Goal: Task Accomplishment & Management: Complete application form

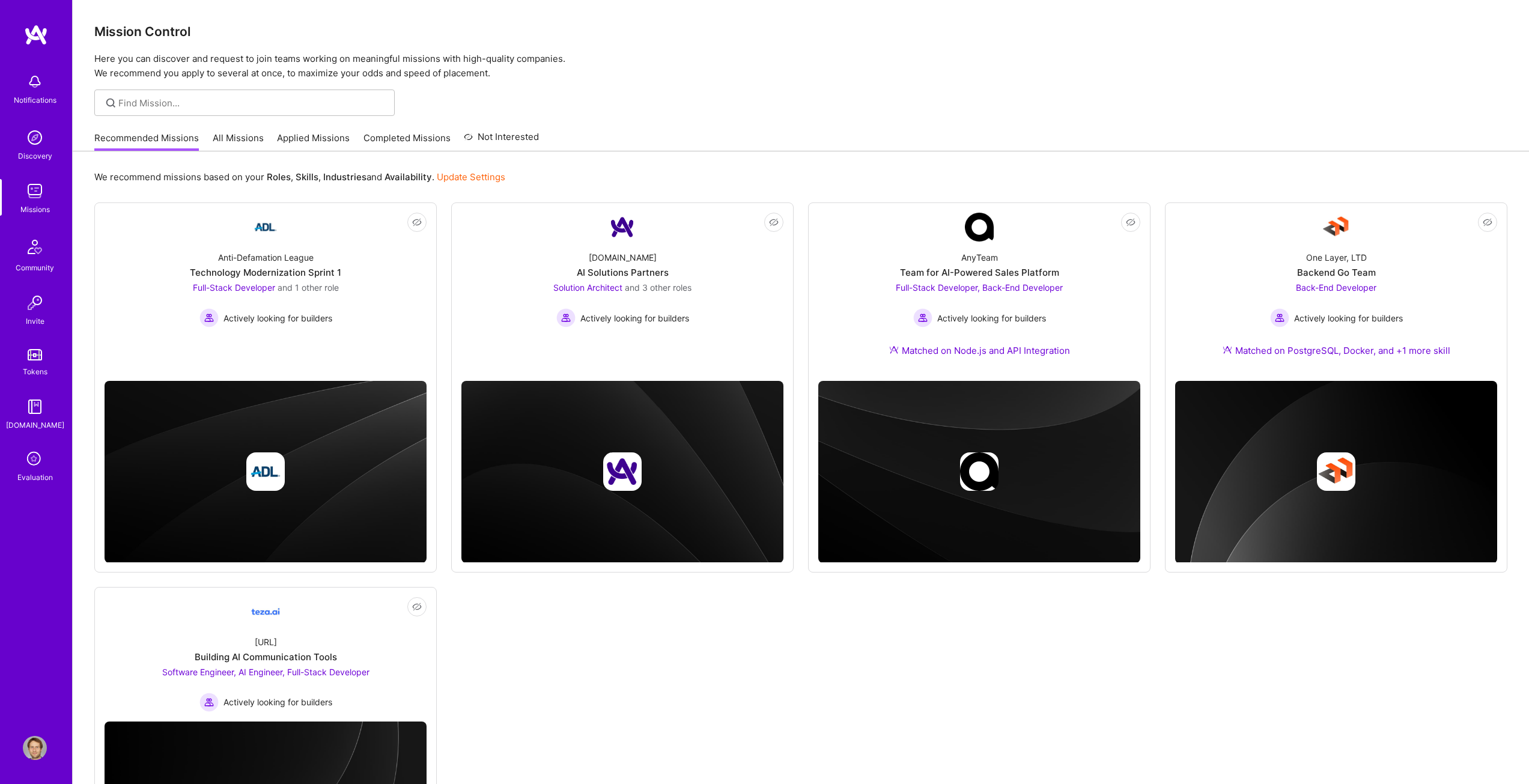
click at [485, 176] on link "Update Settings" at bounding box center [471, 176] width 69 height 11
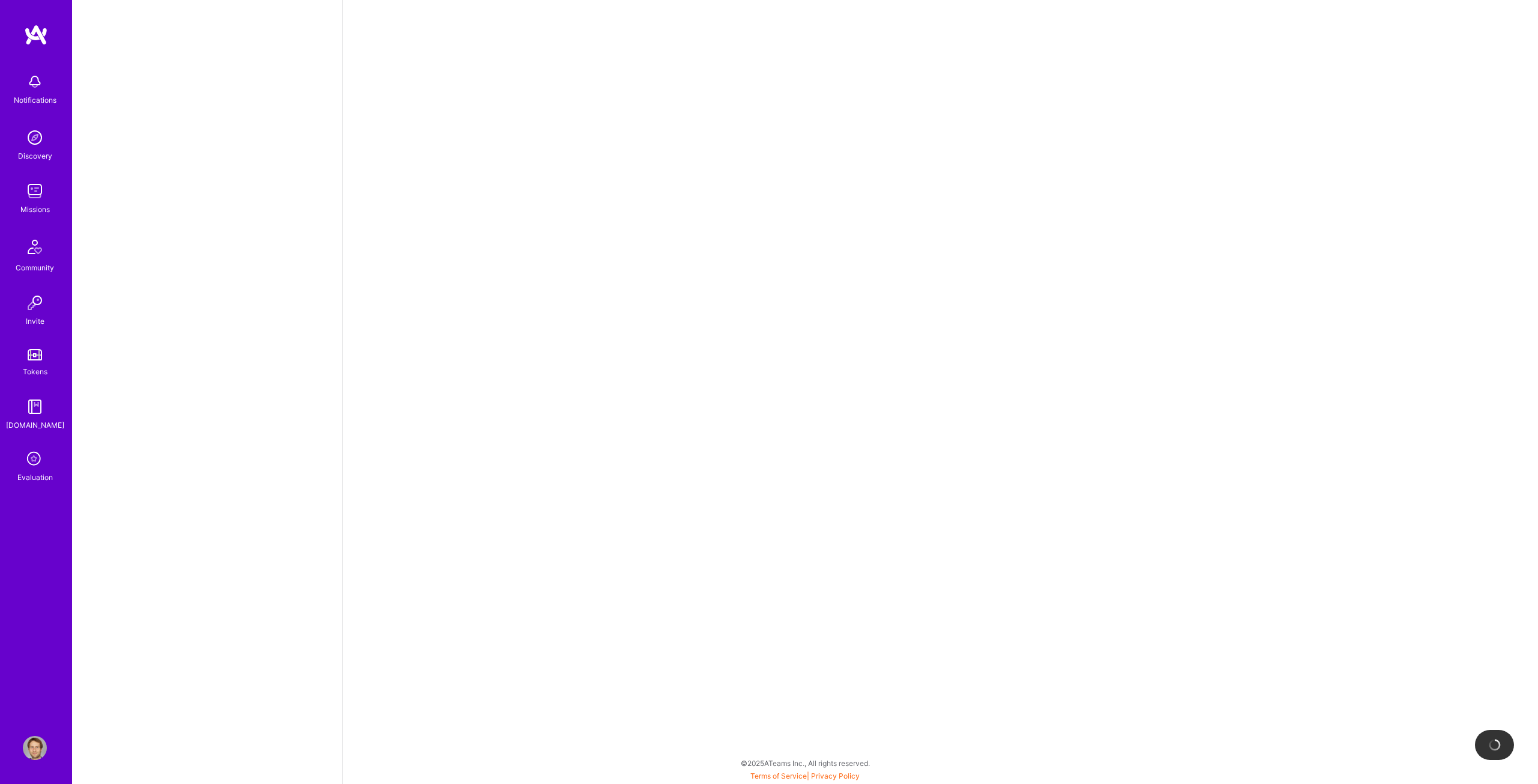
select select "US"
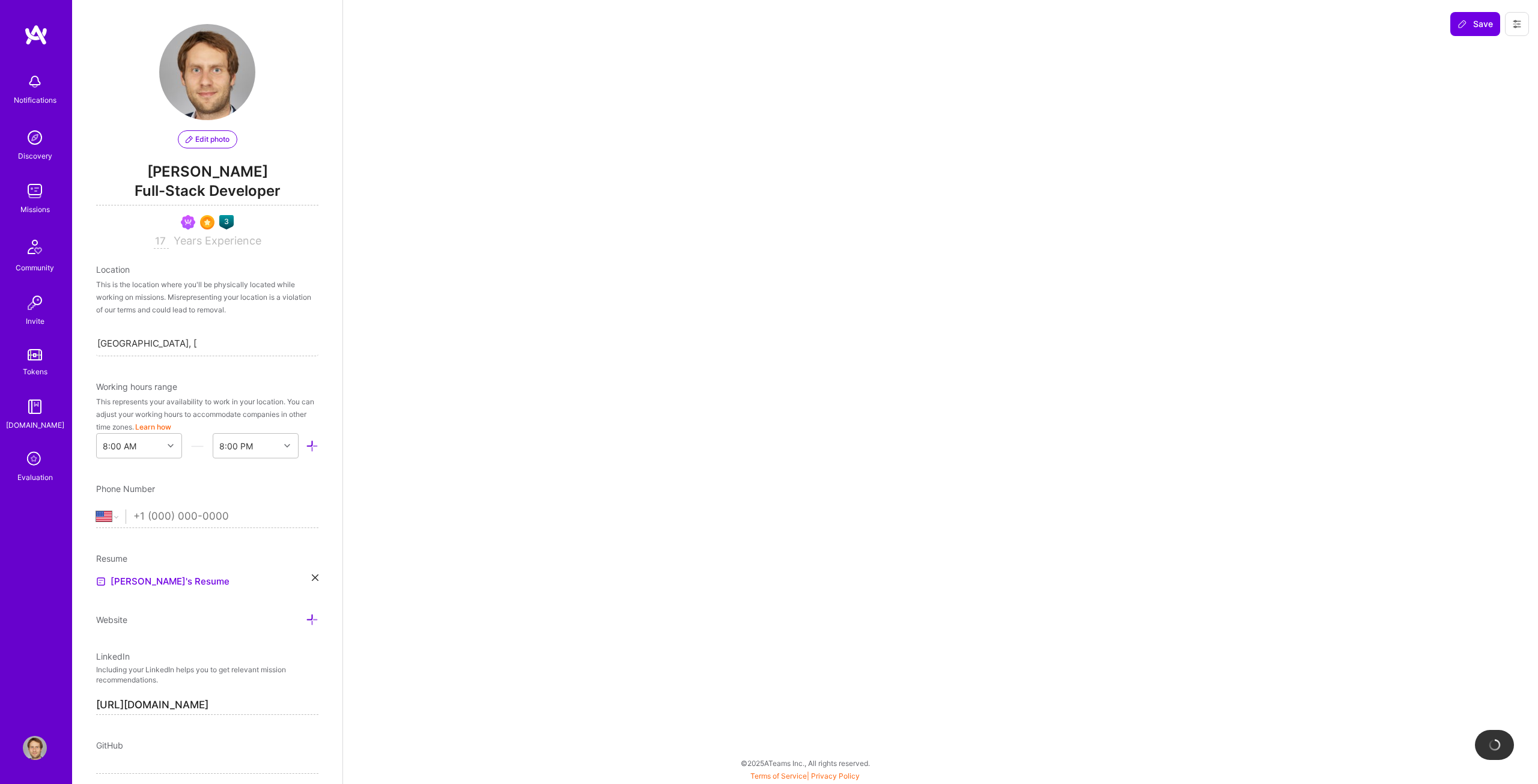
select select "Not Available"
select select "1 Month"
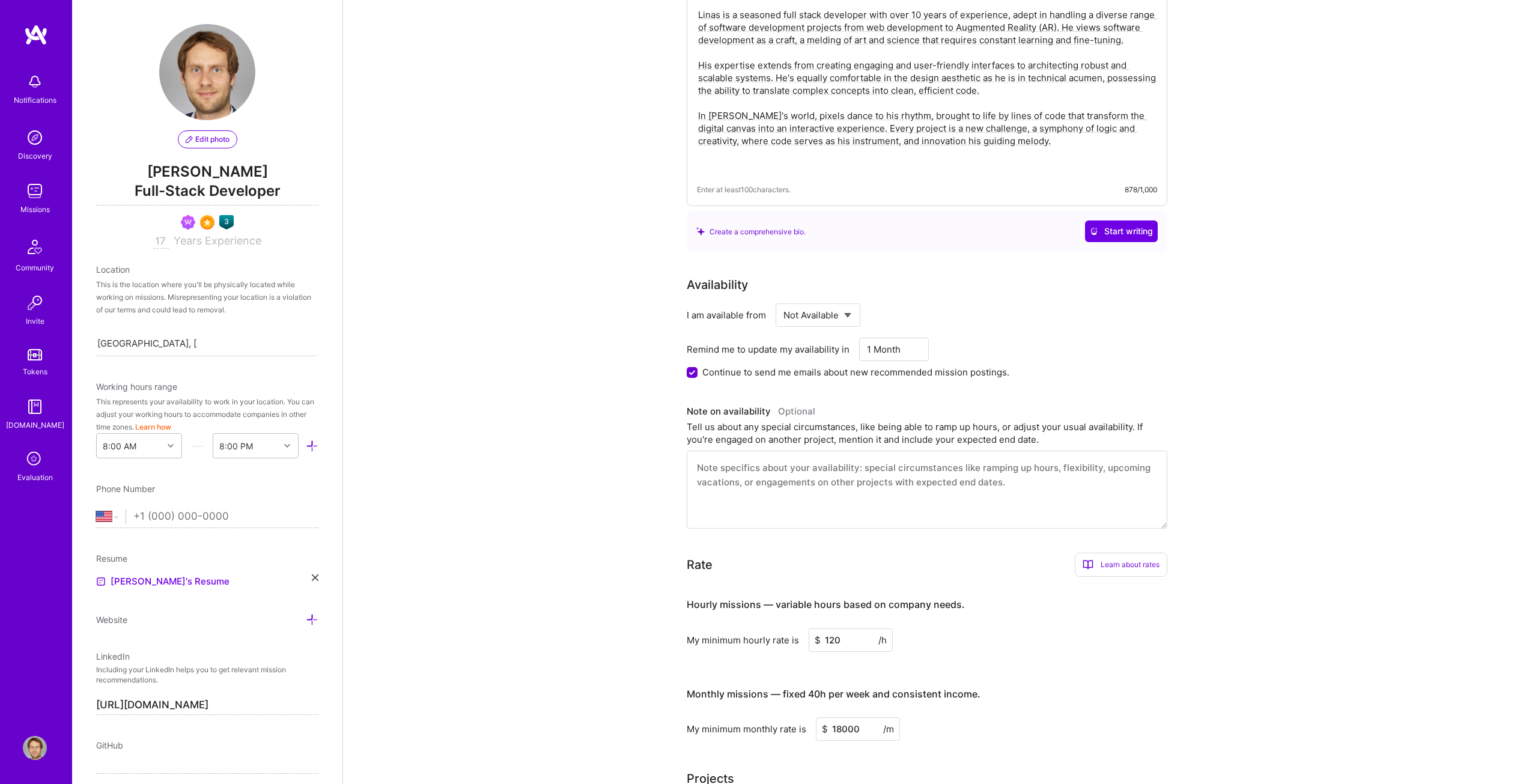
scroll to position [120, 0]
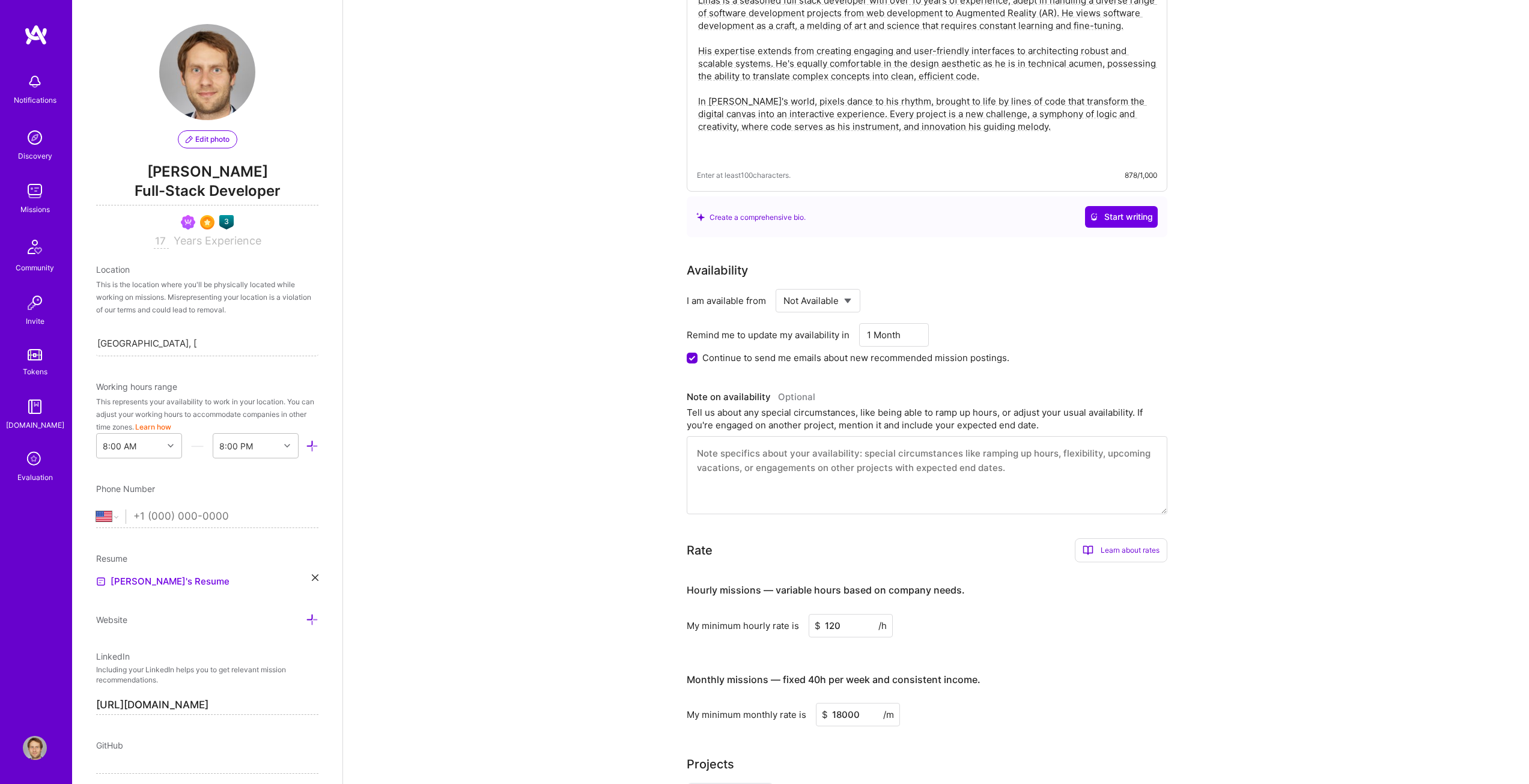
click at [807, 300] on select "Select... Right Now Future Date Not Available" at bounding box center [818, 301] width 69 height 31
click at [899, 302] on div "I am available from Select... Right Now Future Date Not Available" at bounding box center [927, 301] width 481 height 24
click at [808, 302] on select "Select... Right Now Future Date Not Available" at bounding box center [818, 301] width 69 height 31
select select "Future Date"
click at [783, 285] on select "Select... Right Now Future Date Not Available" at bounding box center [818, 301] width 69 height 31
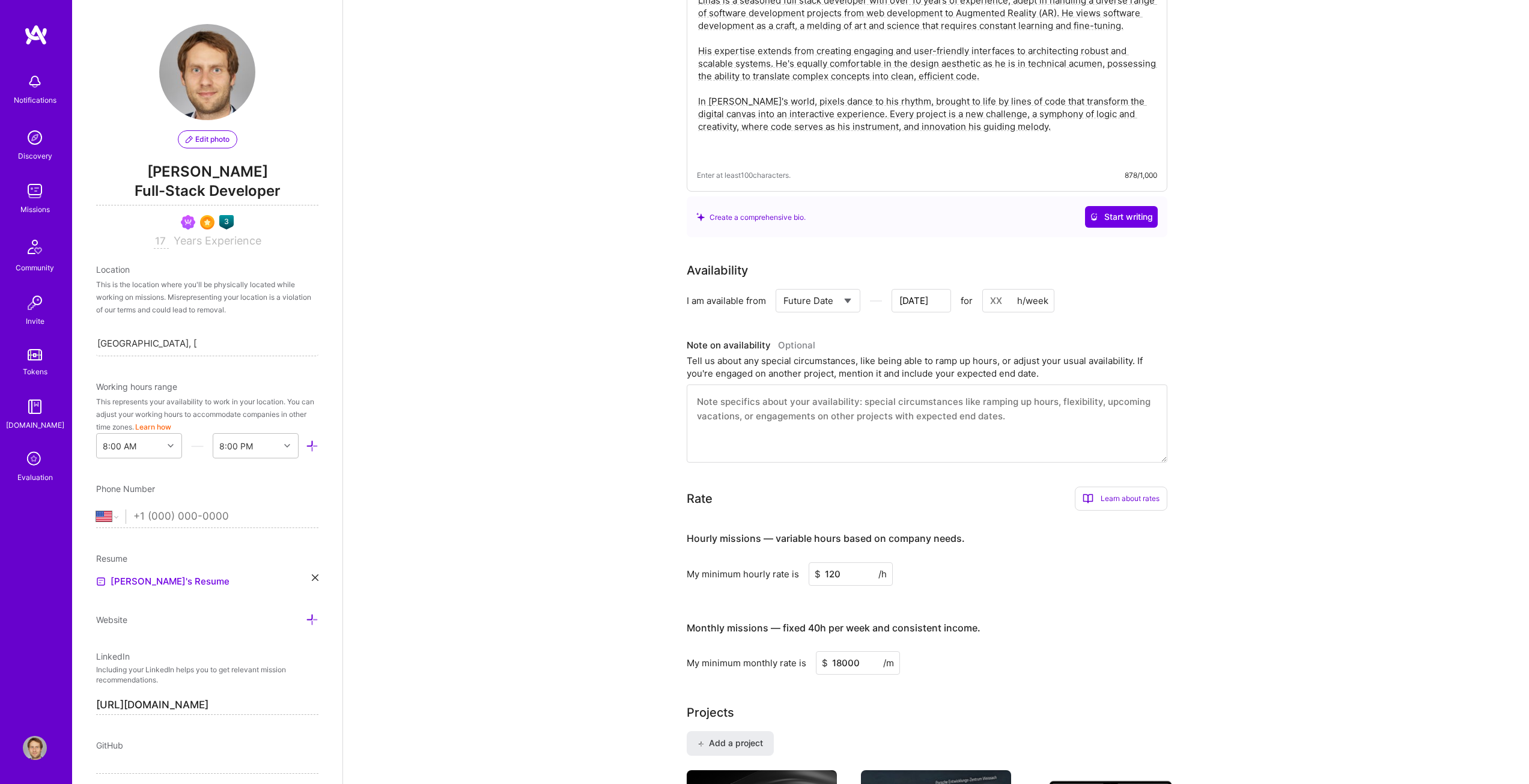
click at [921, 300] on input "[DATE]" at bounding box center [921, 301] width 60 height 24
click at [937, 145] on div "Next Month [DATE] Su Mo Tu We Th Fr Sa 31 1 2 3 4 5 6 7 8 9 10 11 12 13 14 15 1…" at bounding box center [879, 207] width 145 height 144
click at [938, 145] on button "Next Month" at bounding box center [941, 146] width 8 height 8
click at [903, 225] on div "16" at bounding box center [899, 226] width 16 height 16
click at [929, 296] on input "[DATE]" at bounding box center [921, 301] width 60 height 24
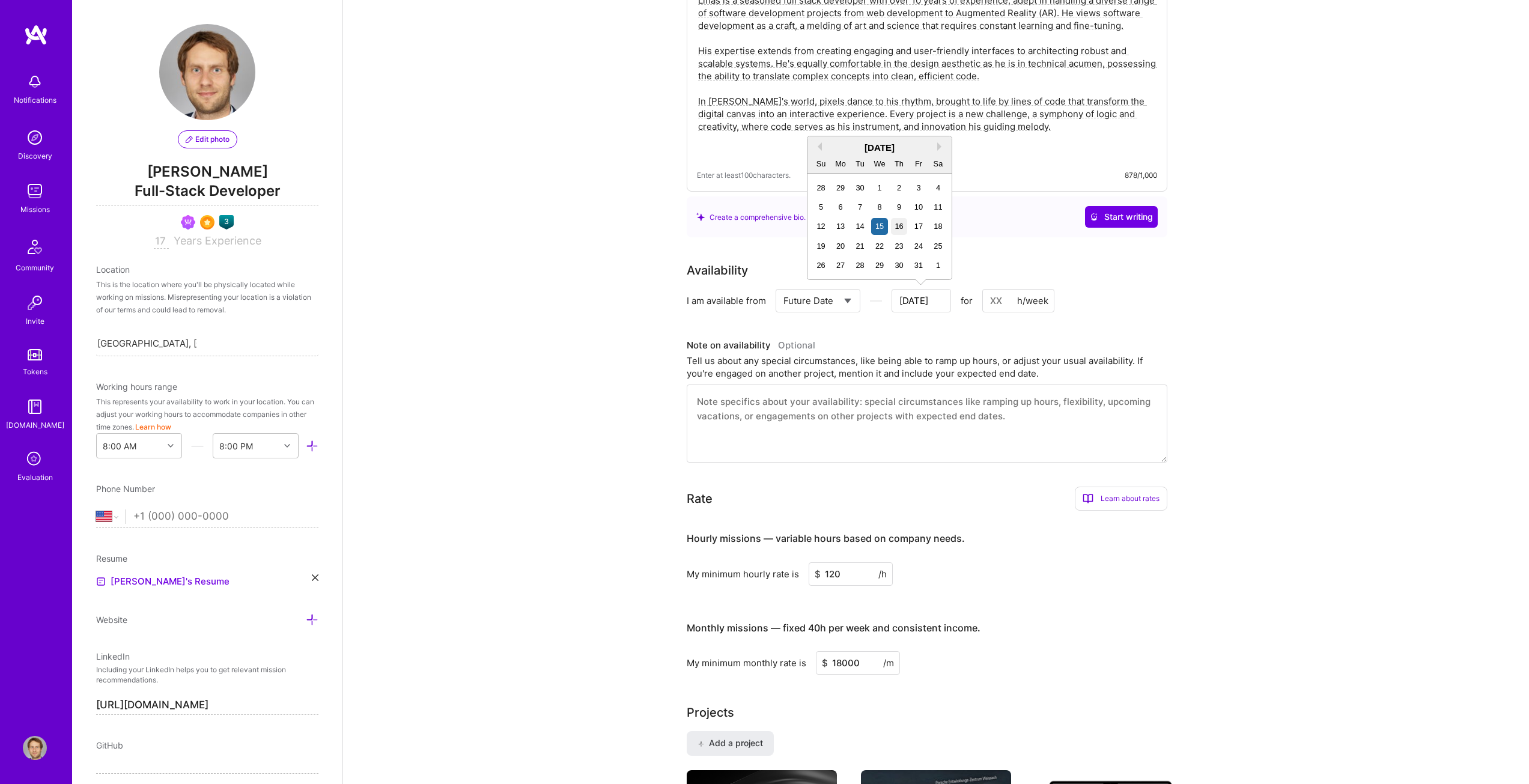
click at [900, 226] on div "16" at bounding box center [899, 226] width 16 height 16
click at [993, 297] on input at bounding box center [1019, 301] width 72 height 24
type input "[DATE]"
type input "4"
type input "[DATE]"
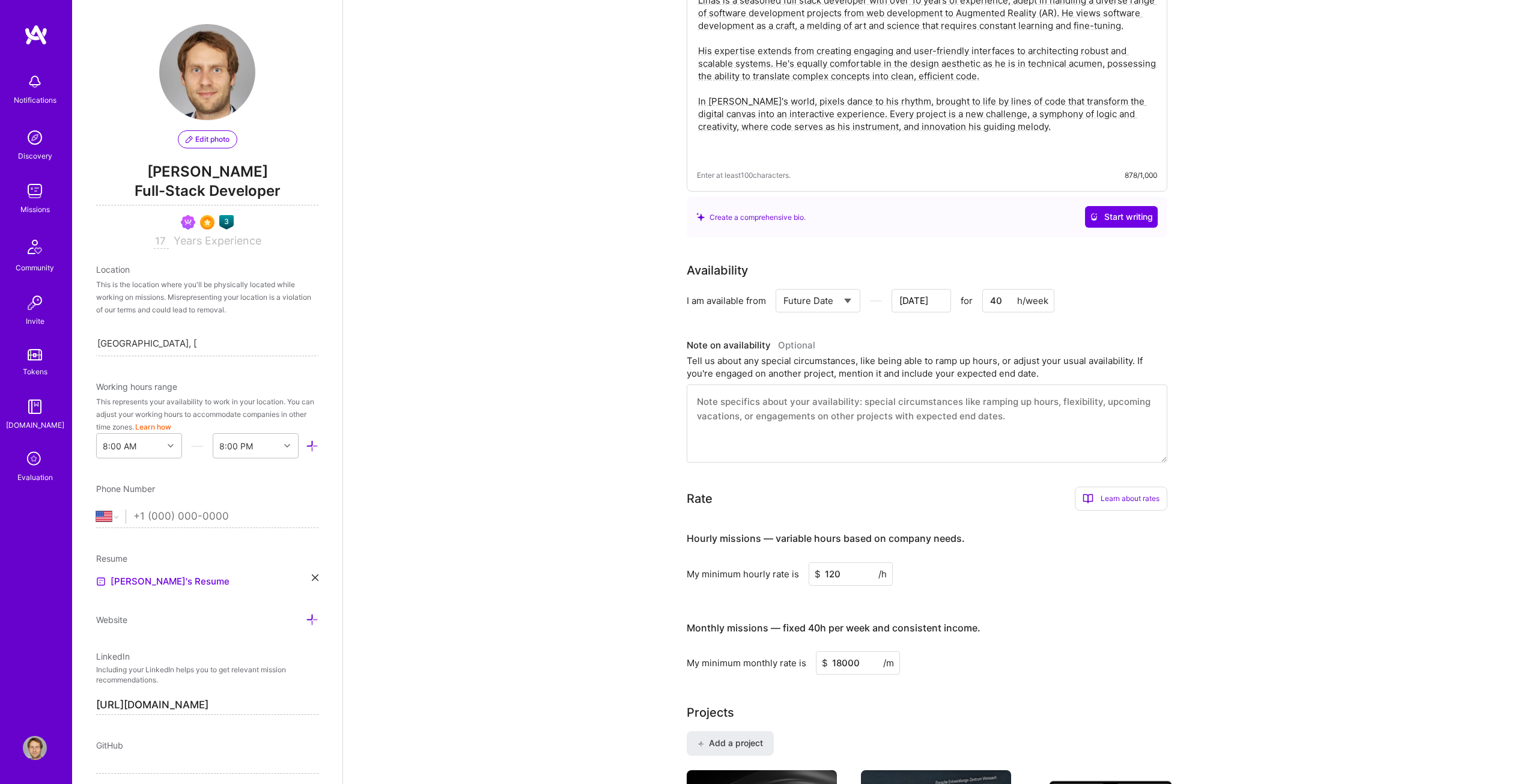
type input "40"
click at [1182, 291] on div "Availability I am available from Select... Right Now Future Date Not Available …" at bounding box center [936, 361] width 499 height 201
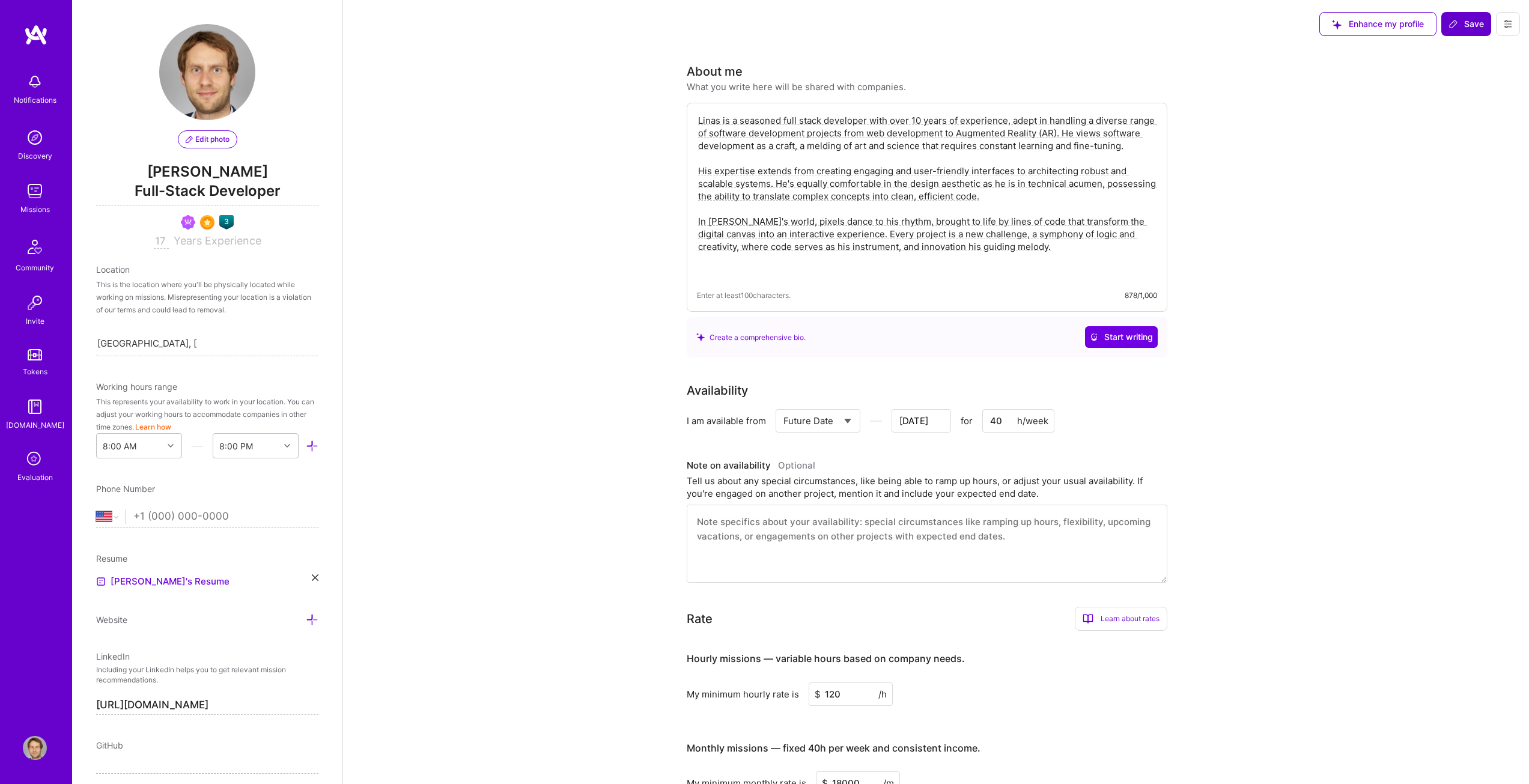
click at [1456, 21] on icon at bounding box center [1453, 24] width 10 height 10
type input "[DATE]"
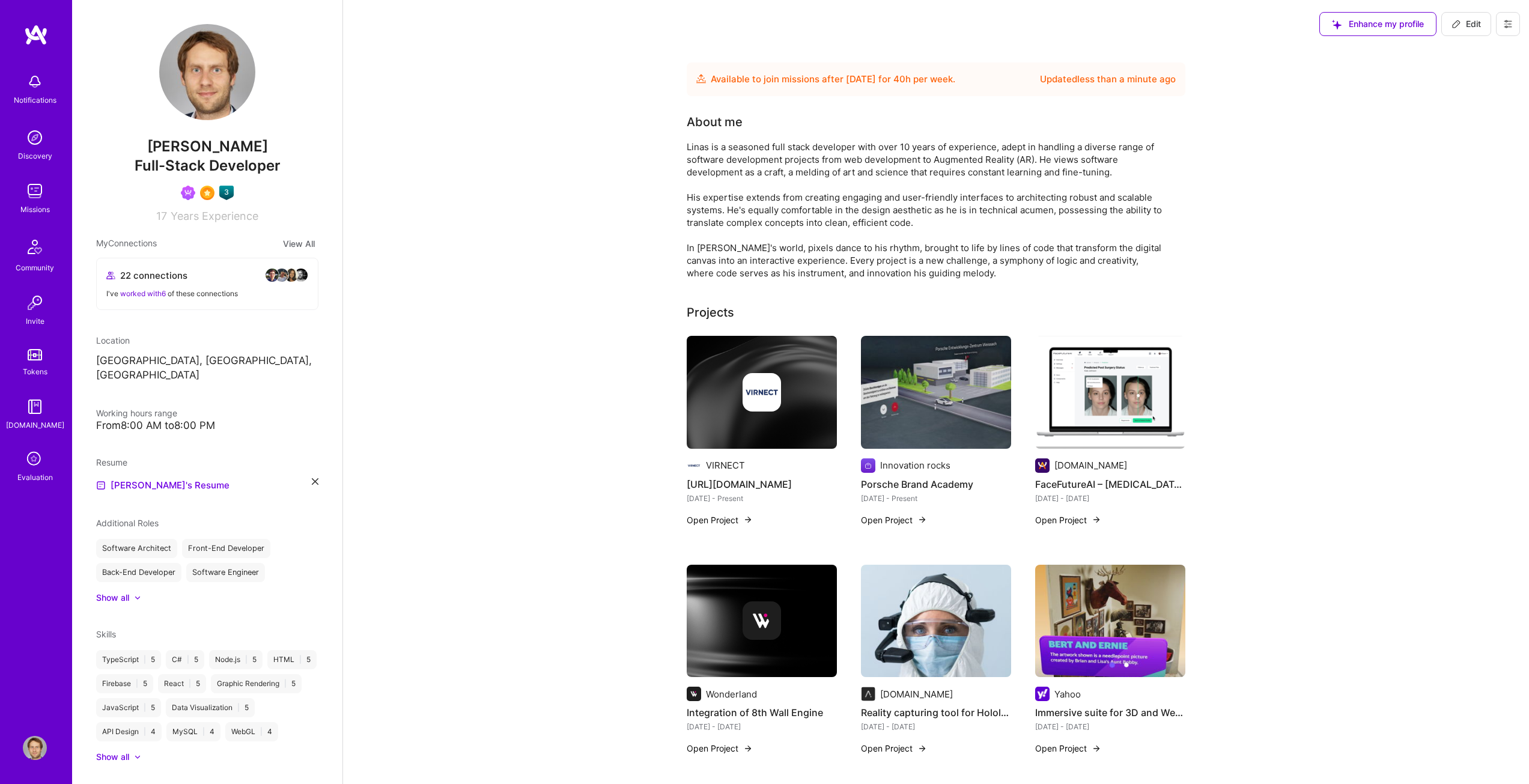
click at [27, 138] on img at bounding box center [35, 137] width 24 height 24
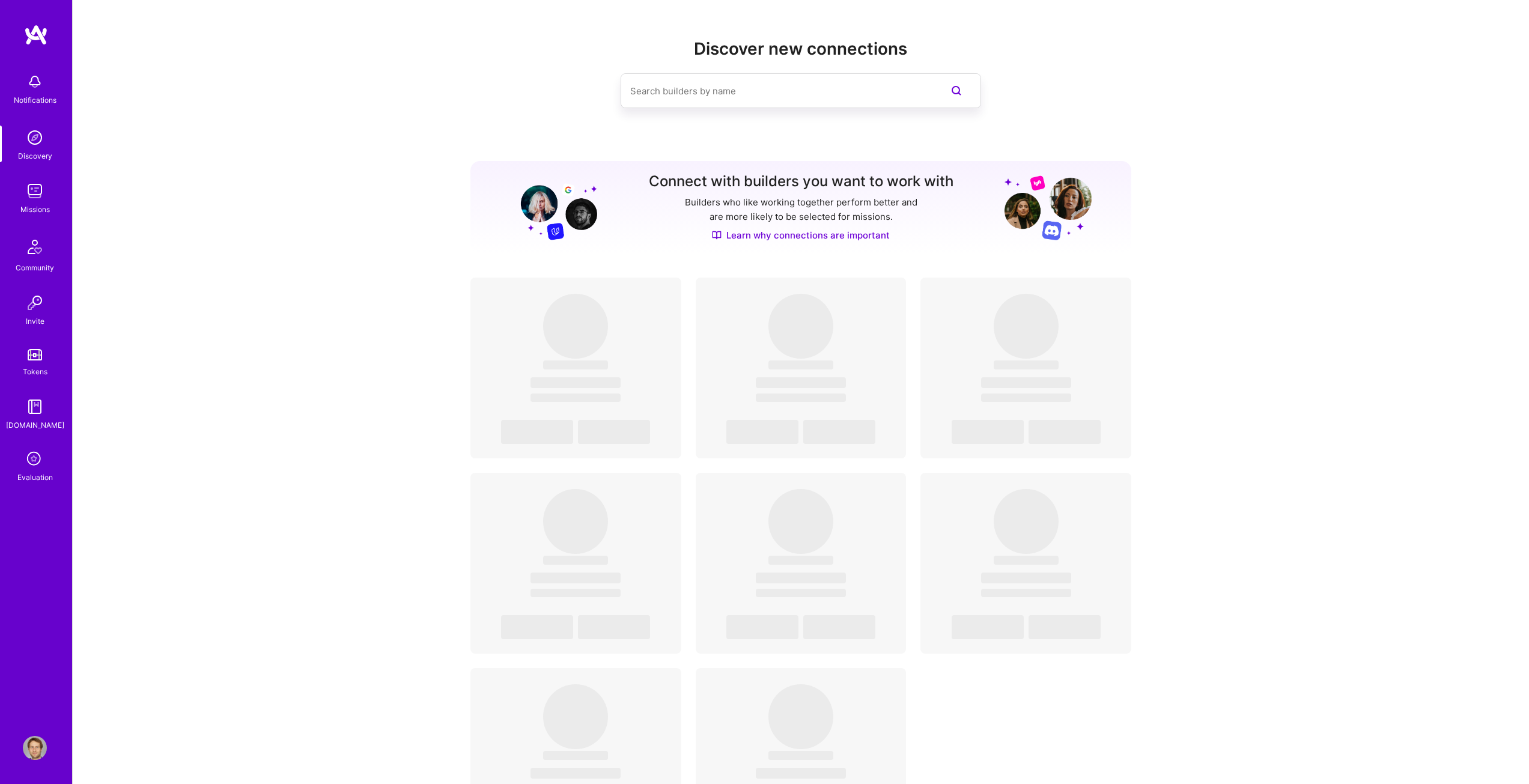
click at [30, 190] on img at bounding box center [35, 191] width 24 height 24
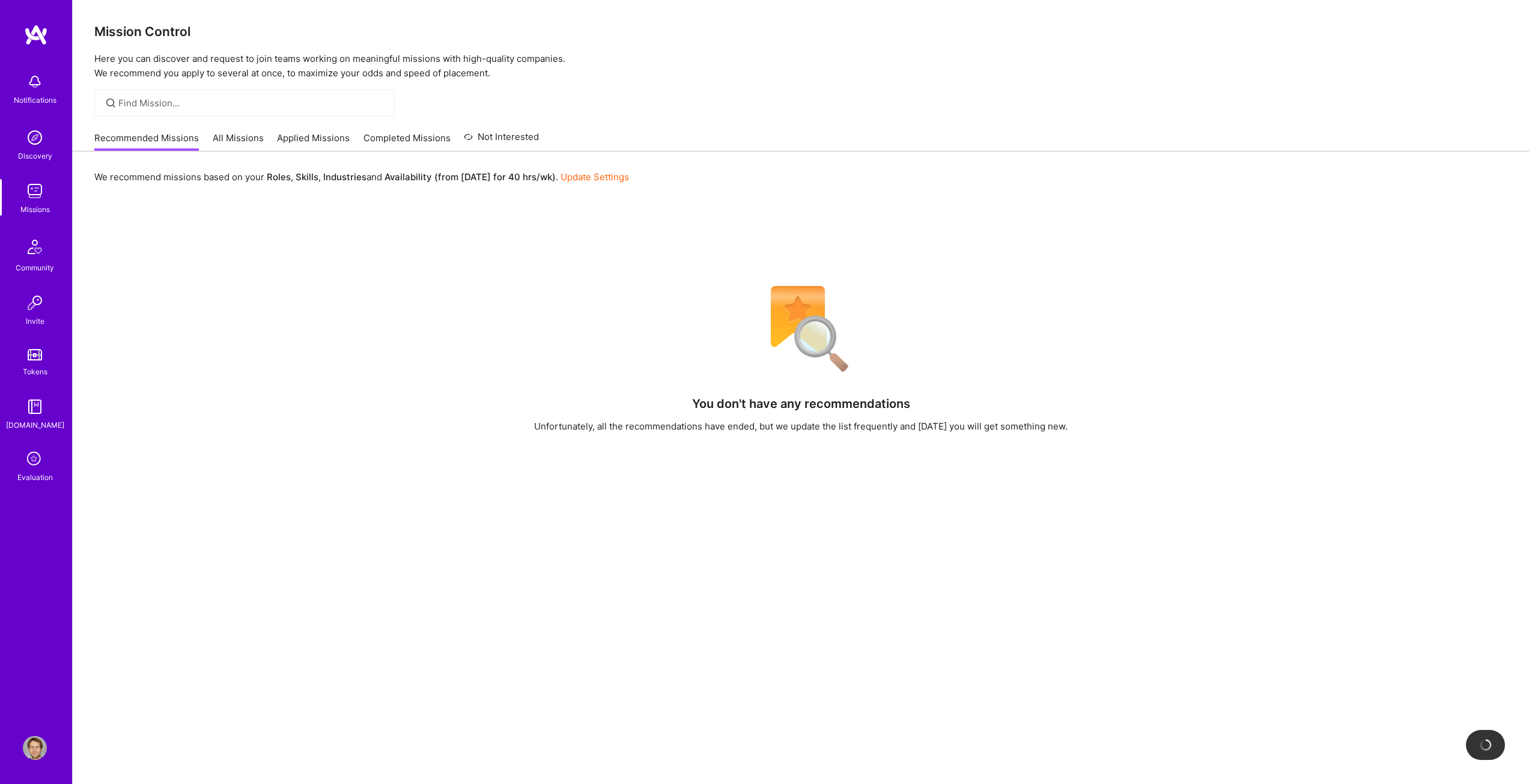
click at [232, 140] on link "All Missions" at bounding box center [238, 141] width 51 height 20
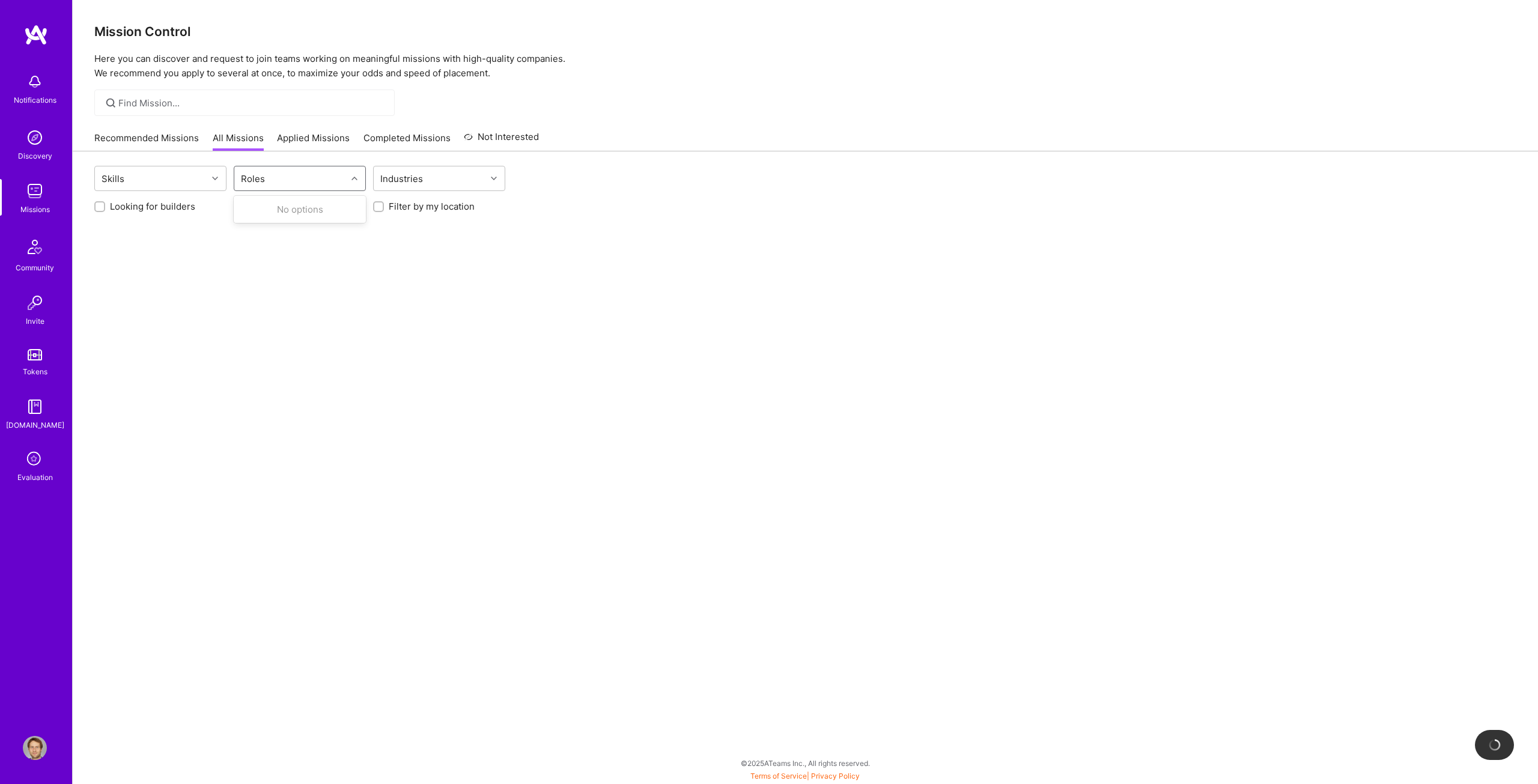
click at [310, 177] on div "Roles" at bounding box center [291, 178] width 112 height 24
click at [154, 183] on div "Skills" at bounding box center [151, 178] width 112 height 24
drag, startPoint x: 672, startPoint y: 266, endPoint x: 468, endPoint y: 208, distance: 212.1
click at [669, 263] on div "Use Up and Down to choose options, press Enter to select the currently focused …" at bounding box center [806, 465] width 1466 height 627
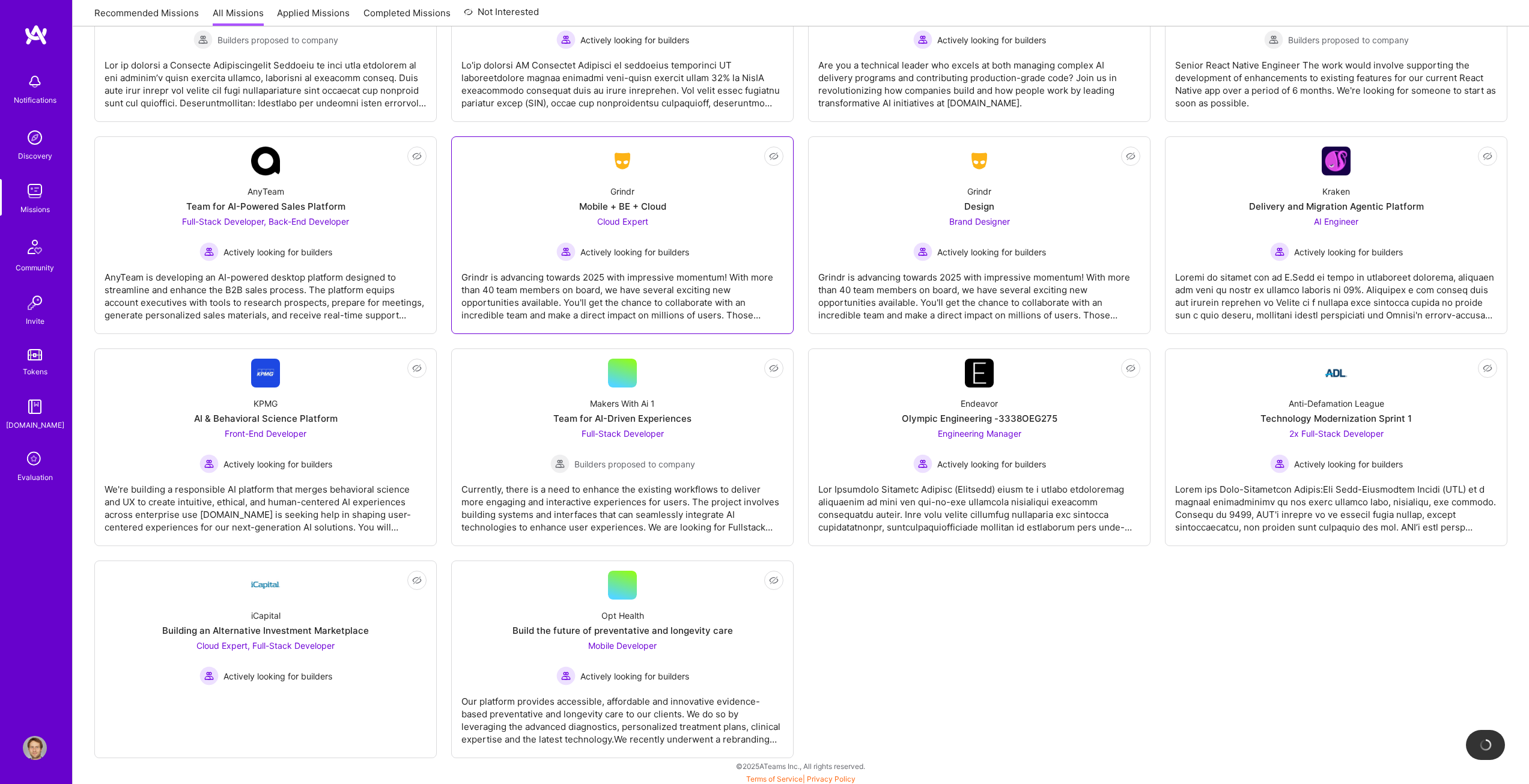
scroll to position [2252, 0]
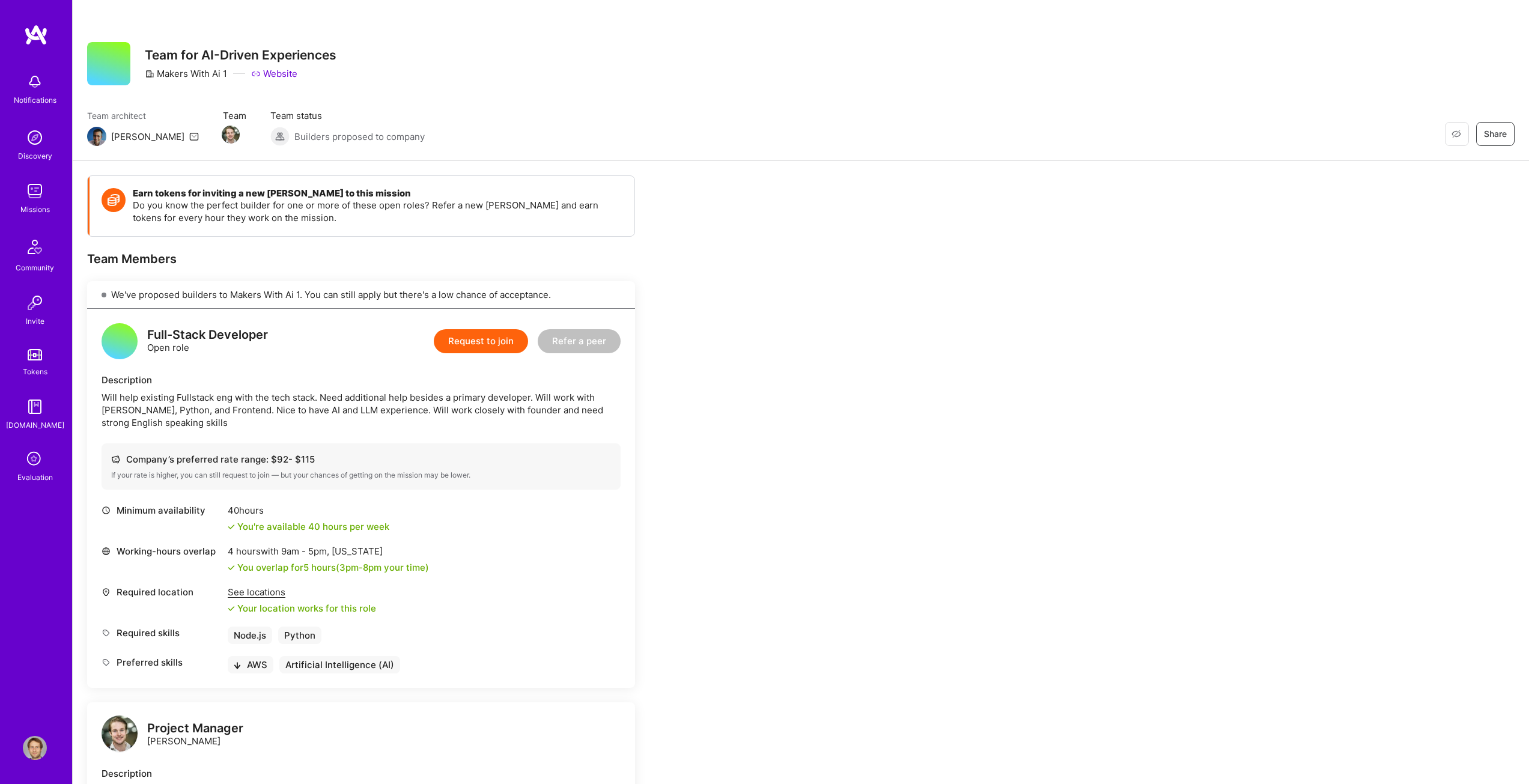
click at [455, 339] on button "Request to join" at bounding box center [481, 341] width 94 height 24
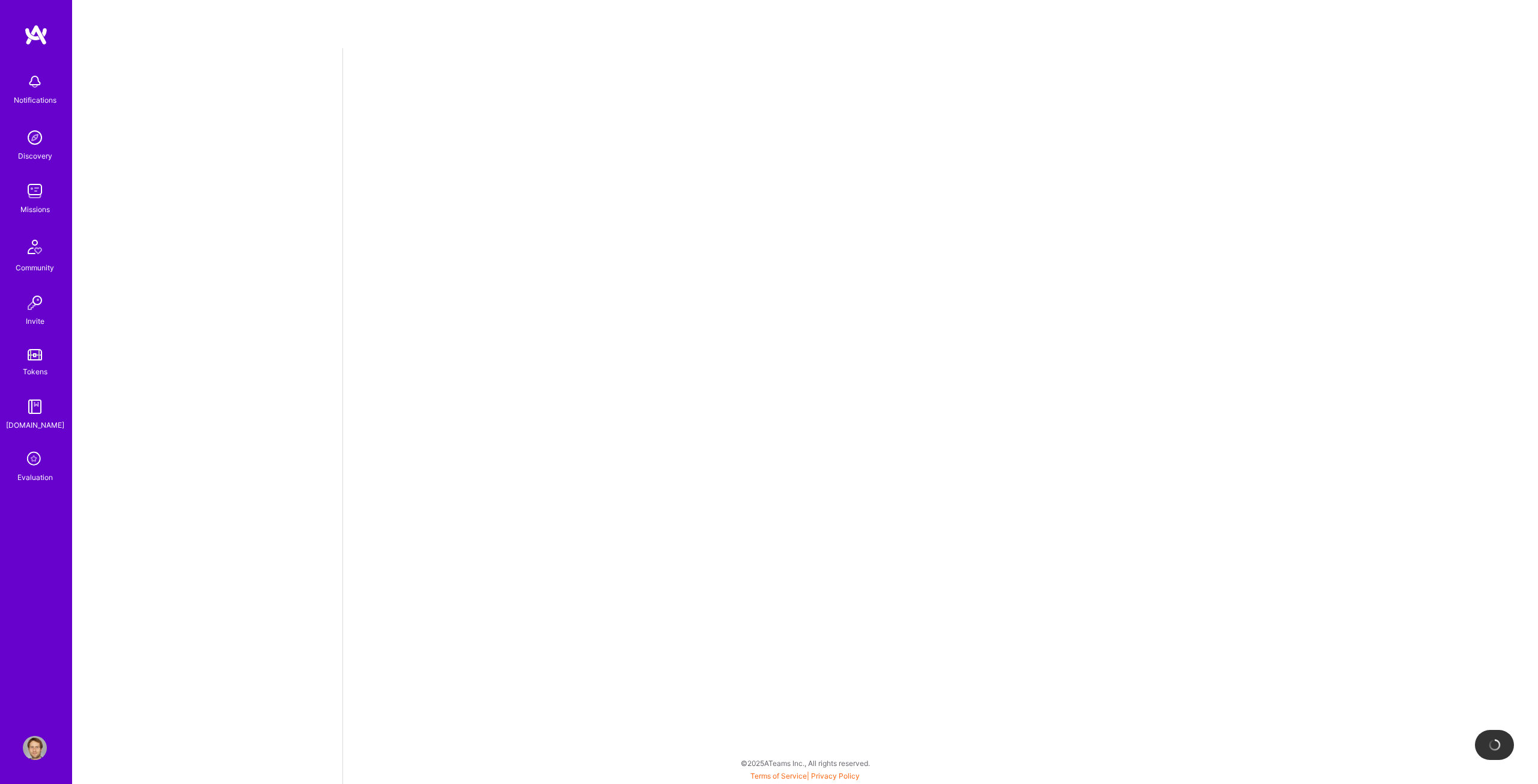
select select "US"
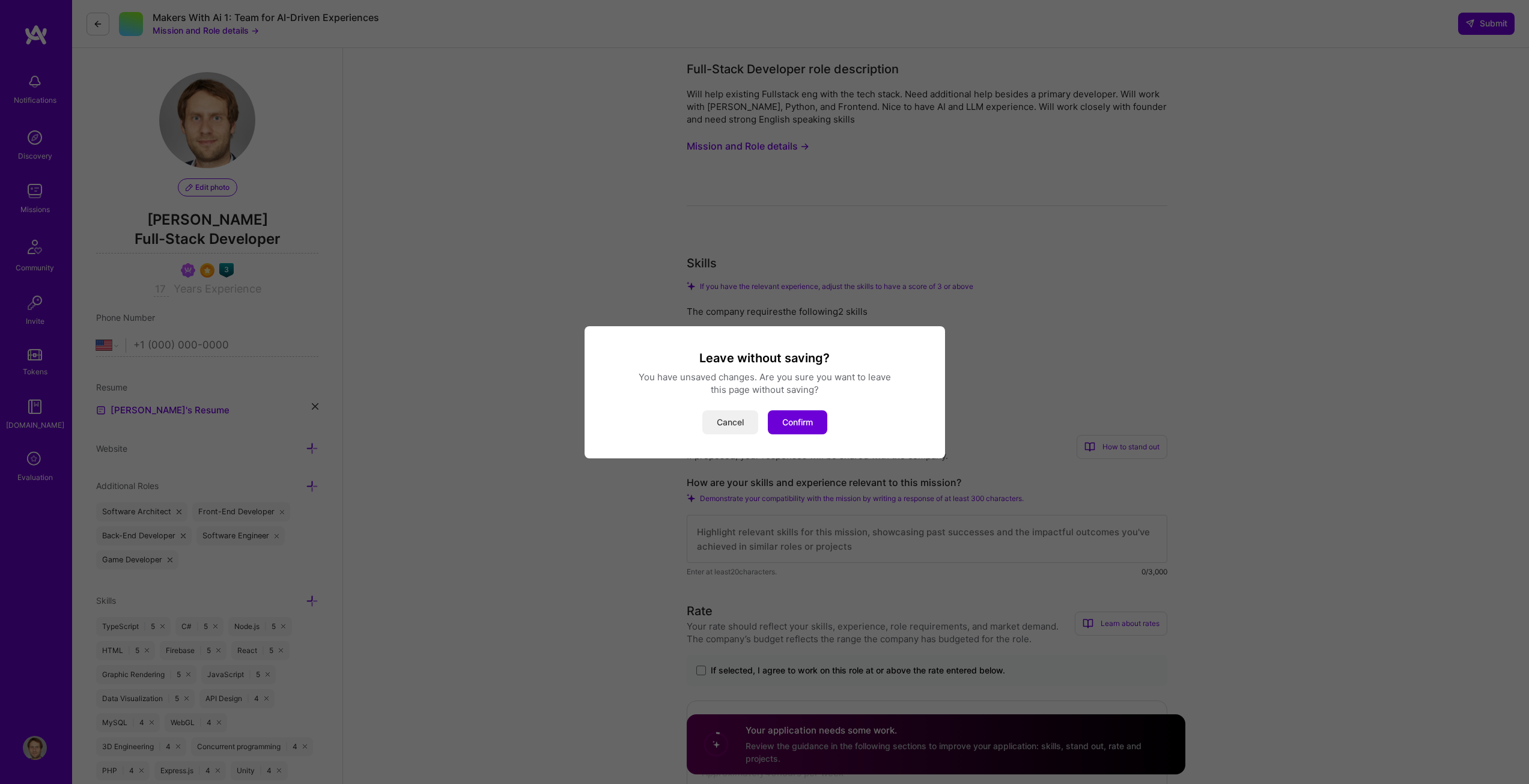
click at [719, 417] on button "Cancel" at bounding box center [730, 422] width 56 height 24
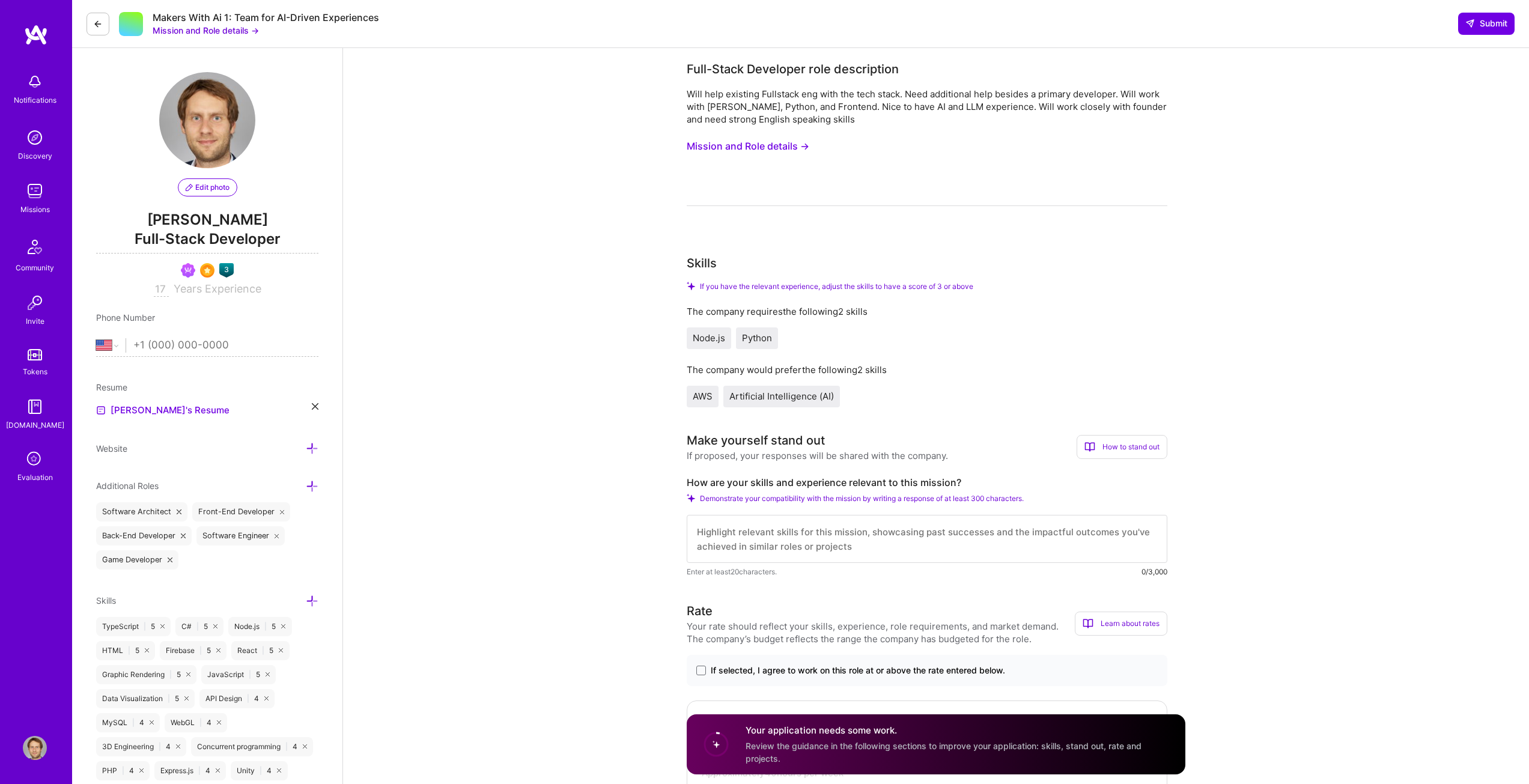
click at [795, 146] on button "Mission and Role details →" at bounding box center [748, 146] width 122 height 22
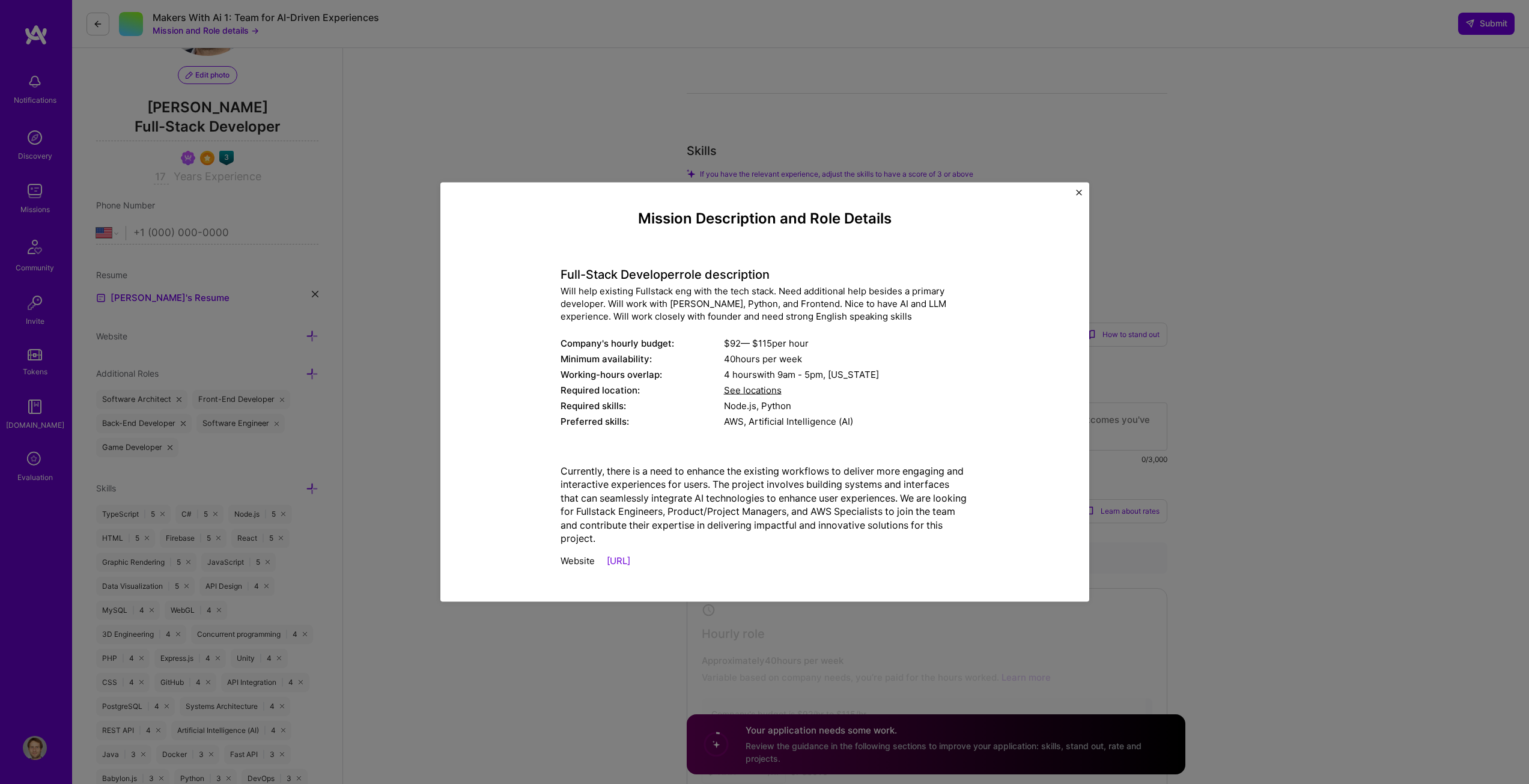
scroll to position [120, 0]
click at [1077, 193] on img "Close" at bounding box center [1079, 192] width 6 height 6
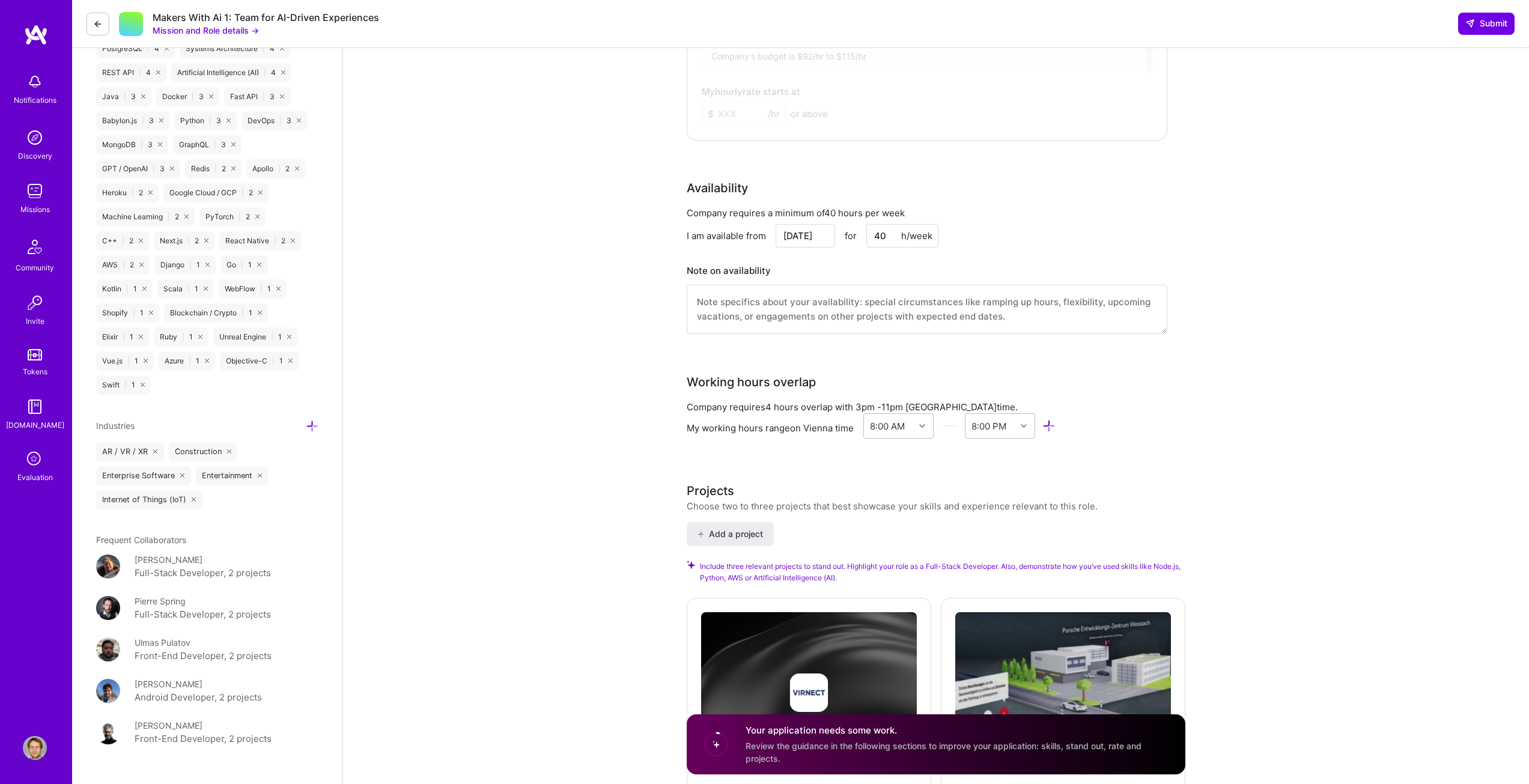
scroll to position [1021, 0]
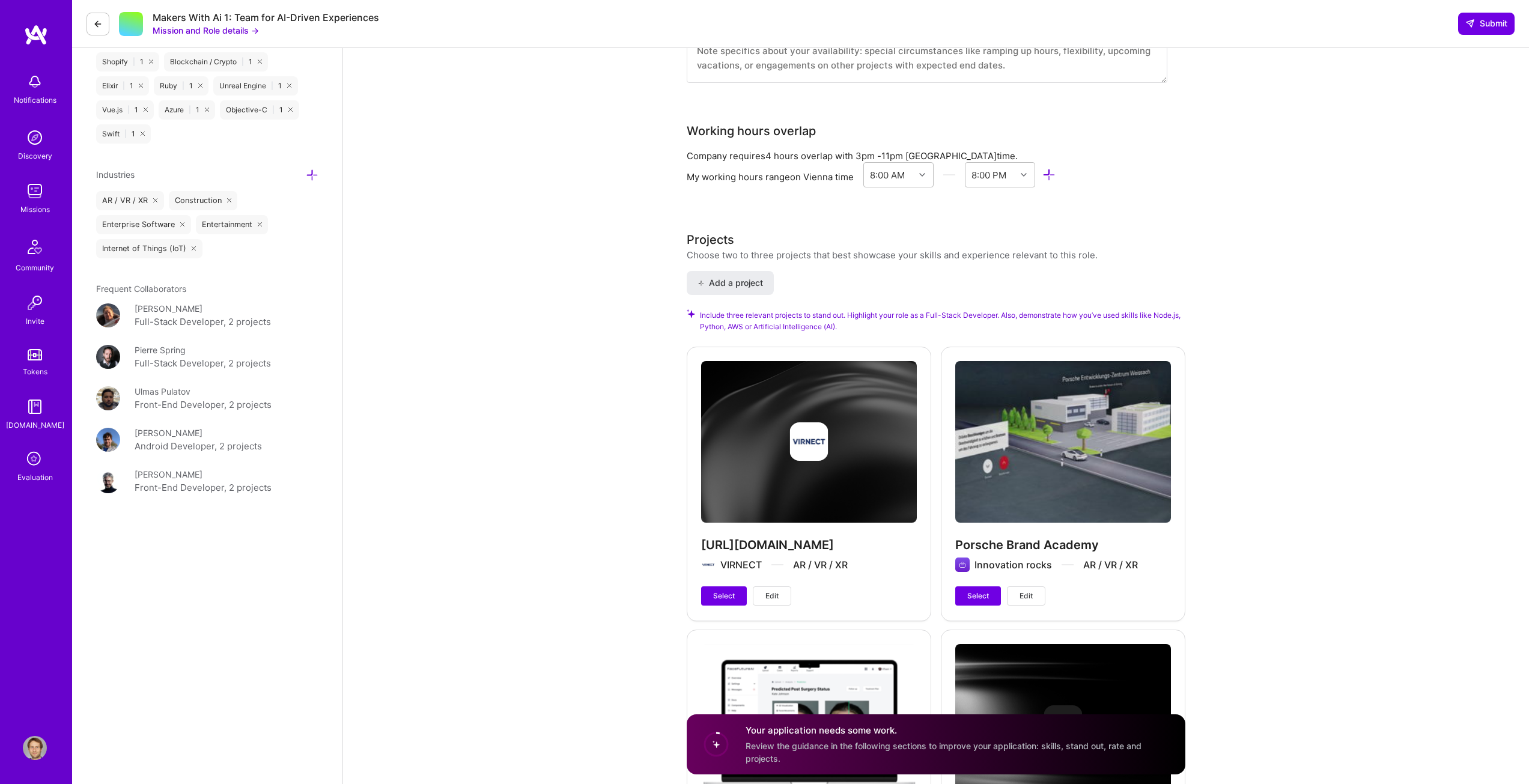
click at [1391, 160] on div "Full-Stack Developer role description Will help existing Fullstack eng with the…" at bounding box center [936, 797] width 1186 height 3542
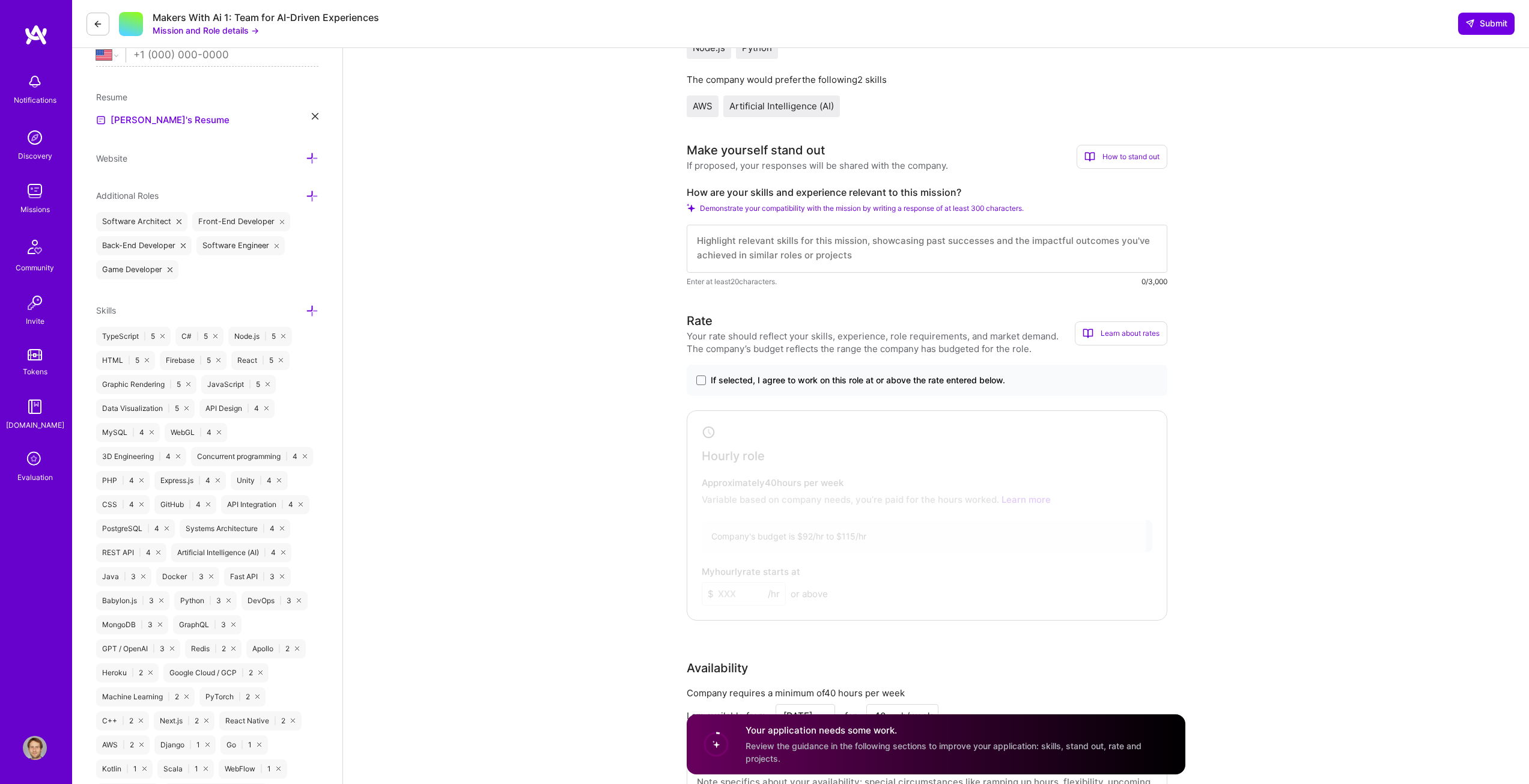
scroll to position [180, 0]
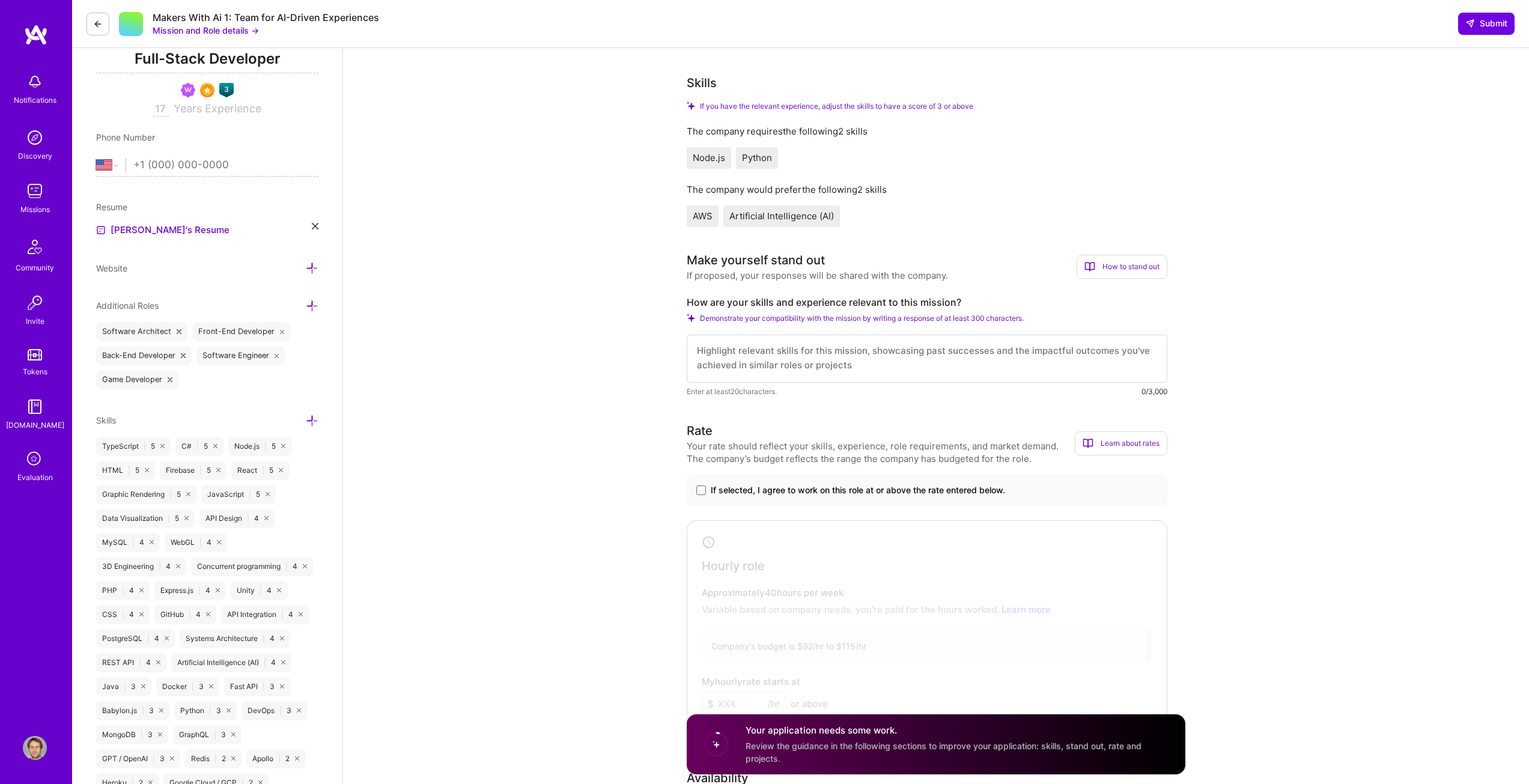
click at [204, 31] on button "Mission and Role details →" at bounding box center [206, 30] width 106 height 13
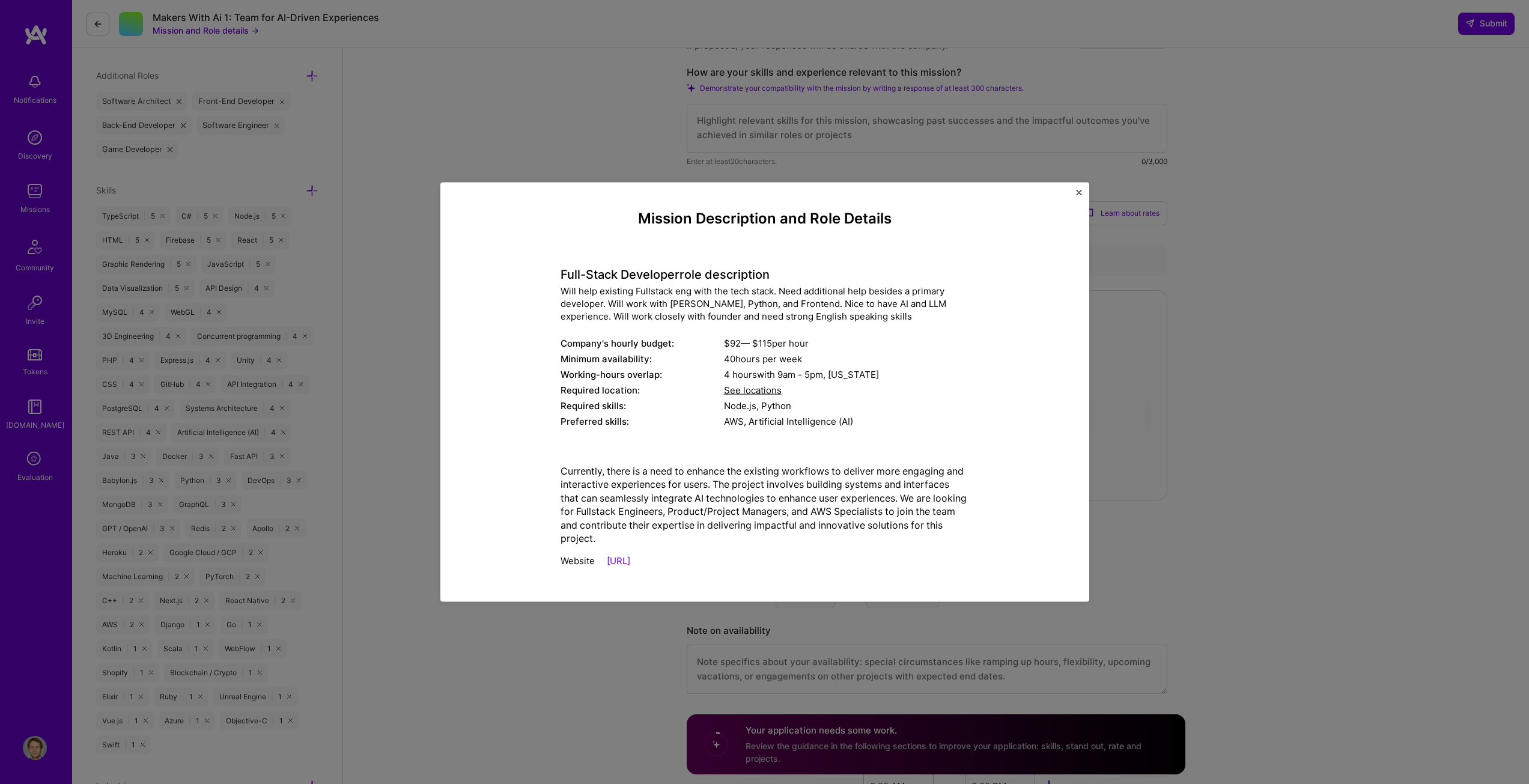
scroll to position [420, 0]
click at [630, 559] on link "https://makerswith.ai/" at bounding box center [619, 561] width 24 height 11
click at [1078, 192] on img "Close" at bounding box center [1079, 192] width 6 height 6
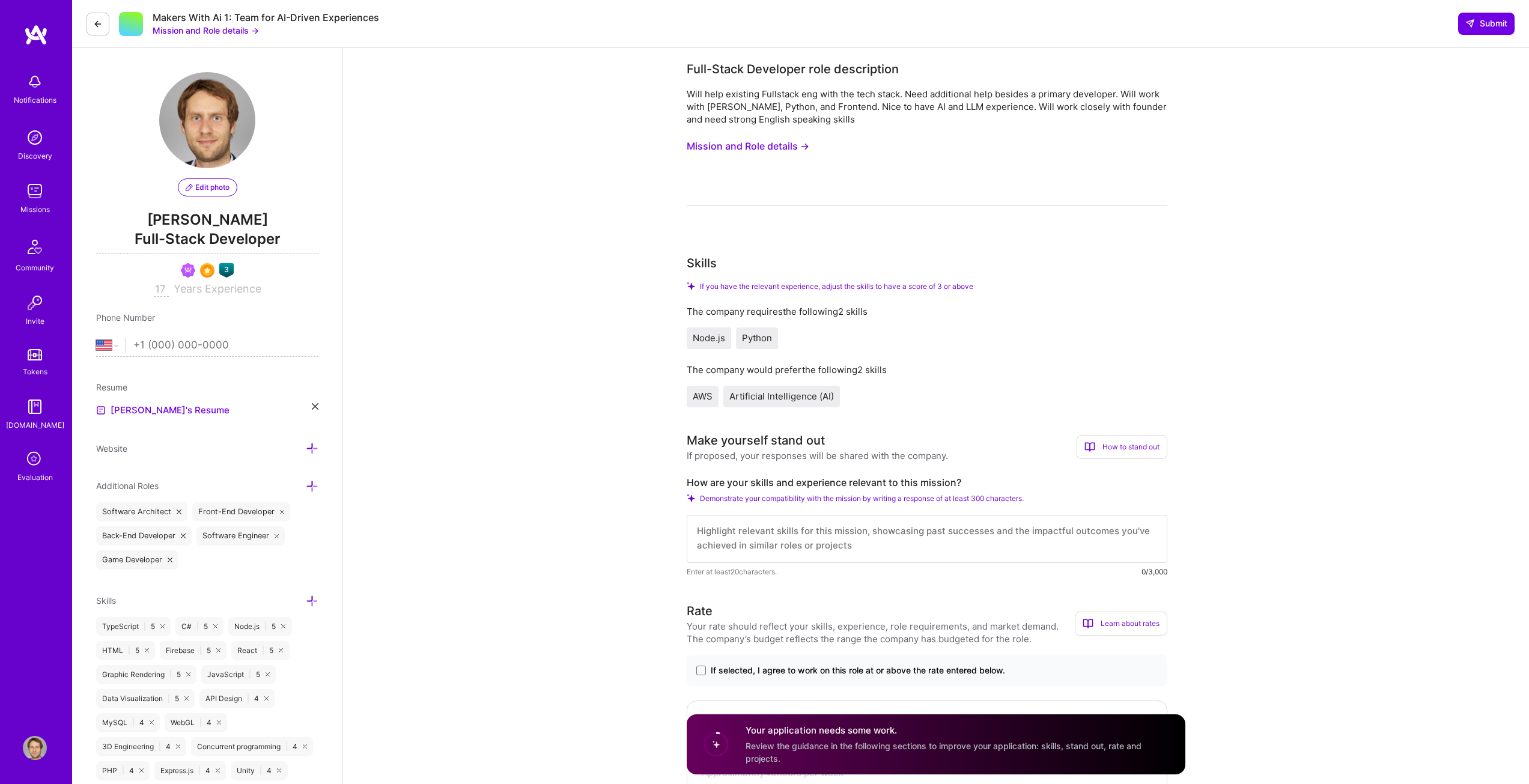
scroll to position [0, 0]
click at [887, 540] on textarea at bounding box center [927, 538] width 481 height 48
click at [831, 535] on textarea at bounding box center [927, 538] width 481 height 48
click at [793, 144] on button "Mission and Role details →" at bounding box center [748, 146] width 122 height 22
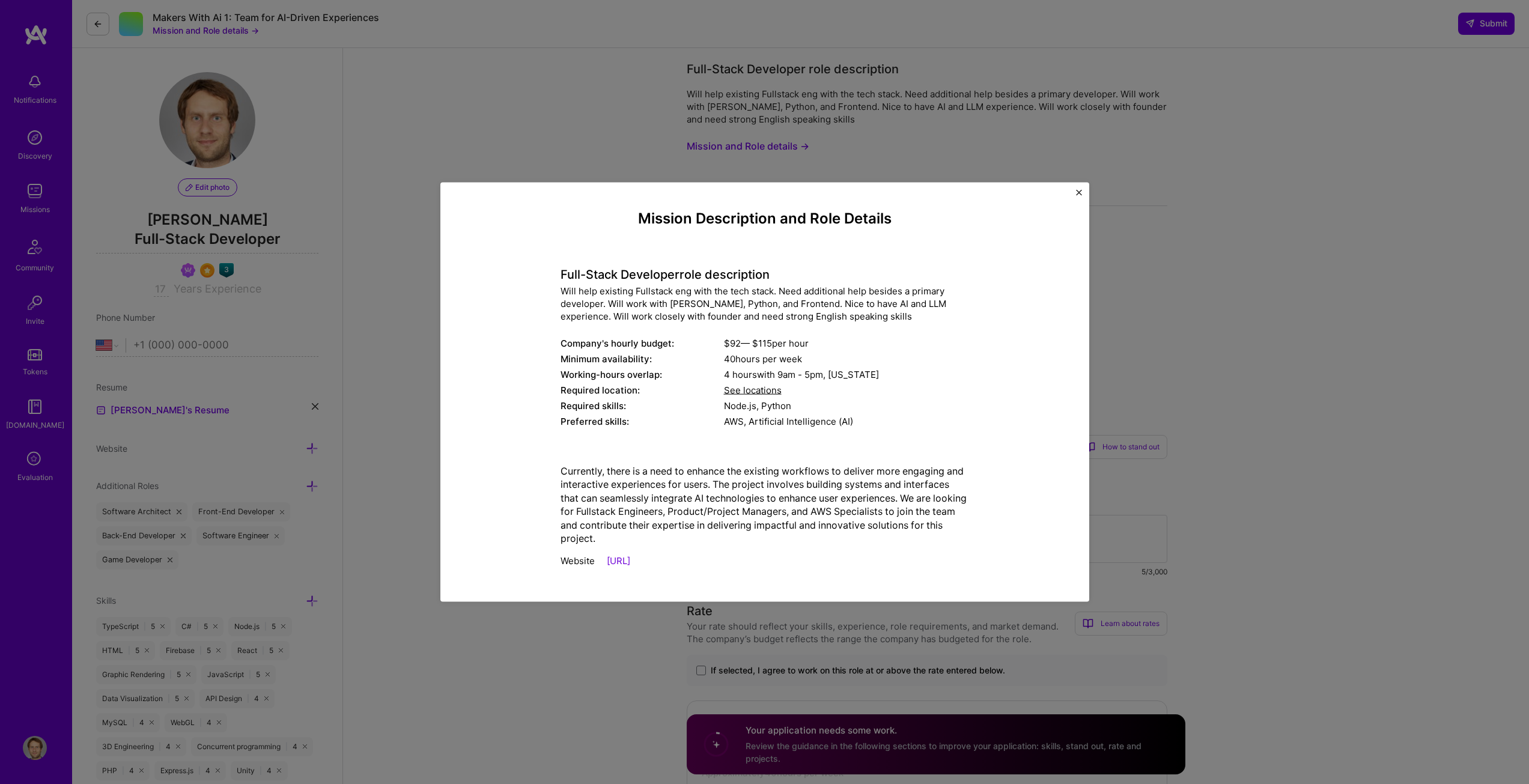
click at [630, 561] on link "https://makerswith.ai/" at bounding box center [619, 561] width 24 height 11
click at [1079, 188] on div "Mission Description and Role Details Full-Stack Developer role description Will…" at bounding box center [765, 392] width 649 height 420
click at [1078, 187] on div "Mission Description and Role Details Full-Stack Developer role description Will…" at bounding box center [765, 392] width 649 height 420
click at [1076, 190] on img "Close" at bounding box center [1079, 192] width 6 height 6
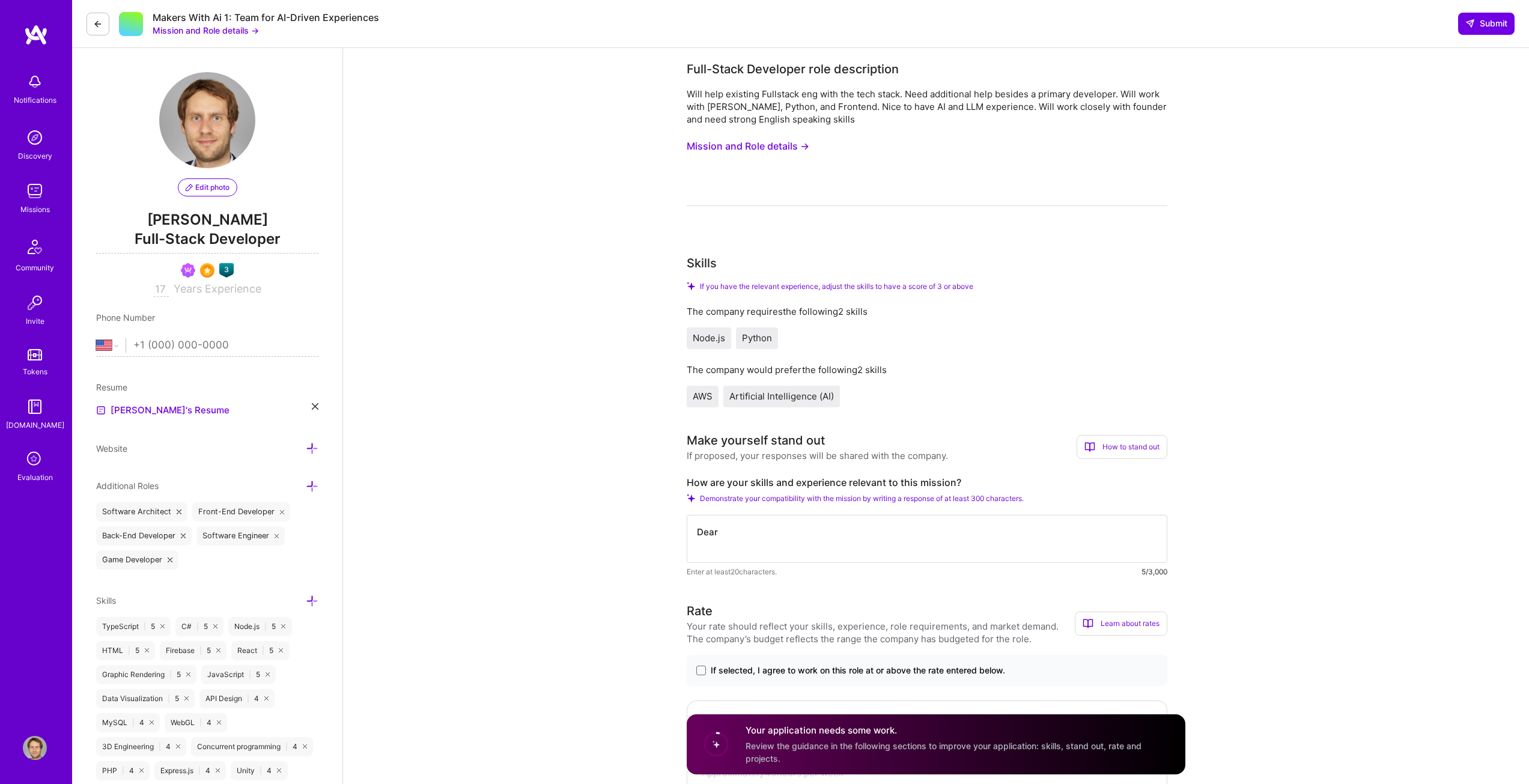
click at [732, 533] on textarea "Dear" at bounding box center [927, 538] width 481 height 48
type textarea "Dear Makers, I have worker many years in advertising industry creating"
